Goal: Information Seeking & Learning: Learn about a topic

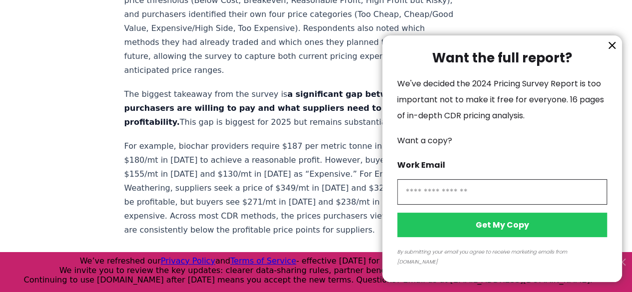
scroll to position [522, 0]
click at [616, 51] on icon "information" at bounding box center [612, 45] width 12 height 12
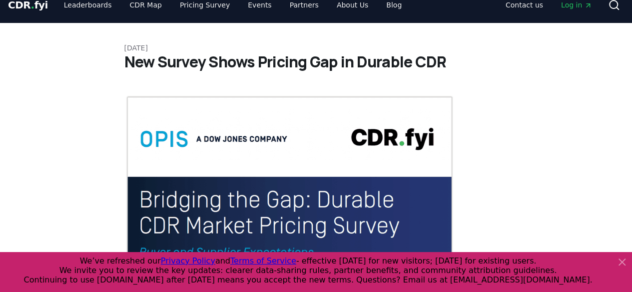
scroll to position [0, 0]
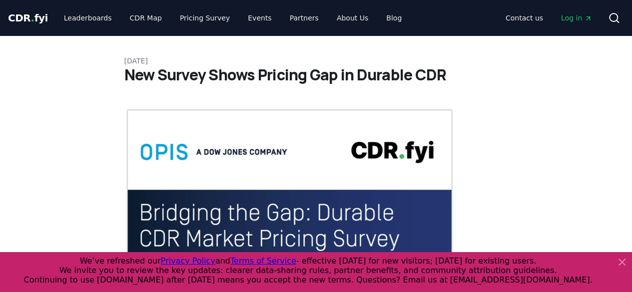
click at [230, 68] on h1 "New Survey Shows Pricing Gap in Durable CDR" at bounding box center [316, 75] width 384 height 18
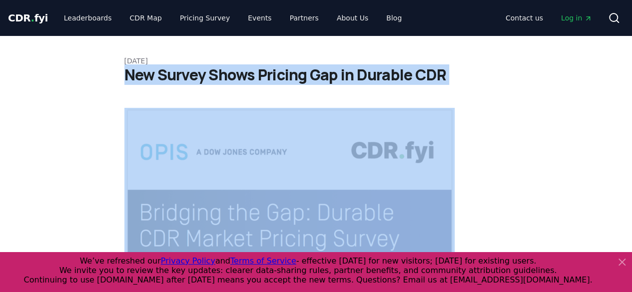
click at [230, 68] on h1 "New Survey Shows Pricing Gap in Durable CDR" at bounding box center [316, 75] width 384 height 18
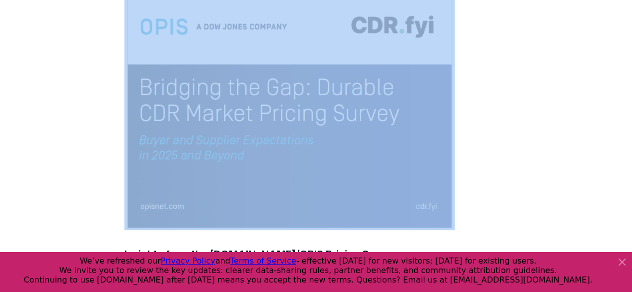
scroll to position [144, 0]
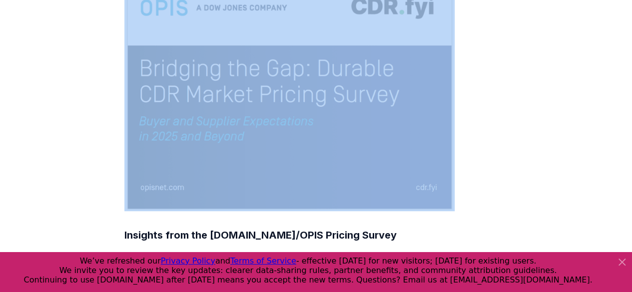
click at [214, 104] on img at bounding box center [289, 88] width 331 height 248
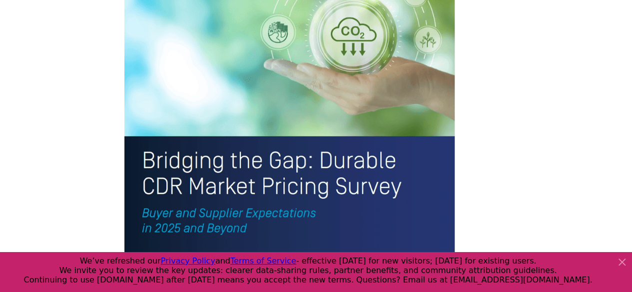
scroll to position [2285, 0]
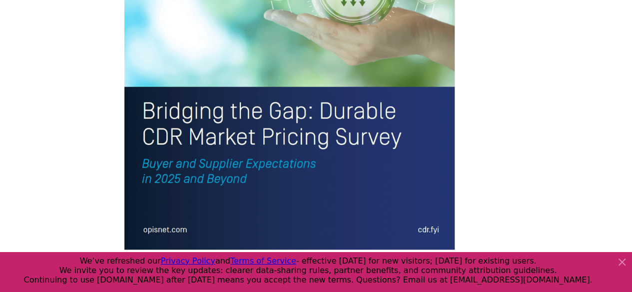
click at [134, 30] on img at bounding box center [289, 34] width 331 height 431
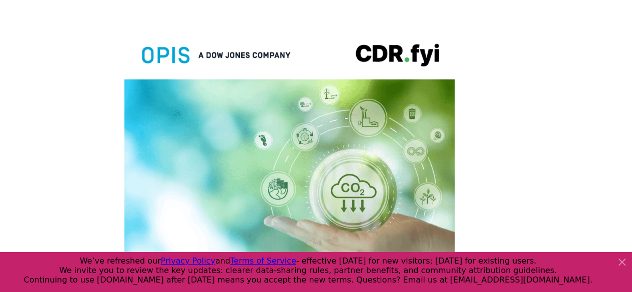
scroll to position [2096, 0]
